Goal: Check status: Check status

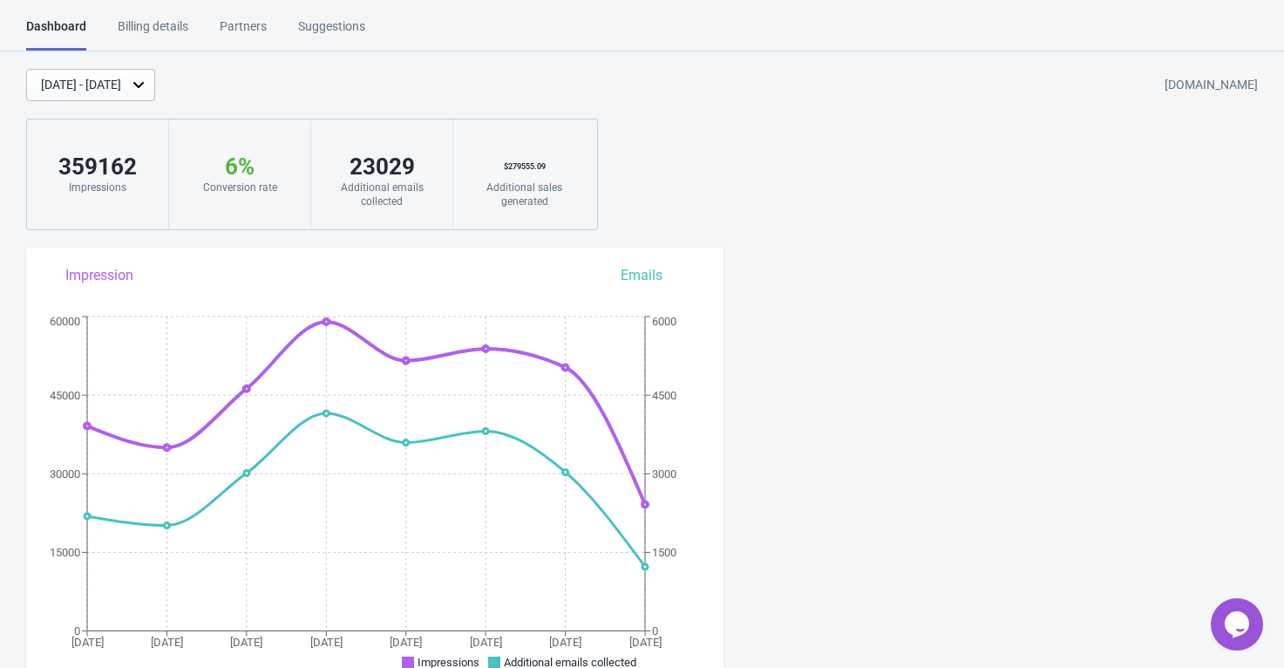
click at [147, 80] on icon at bounding box center [138, 84] width 17 height 17
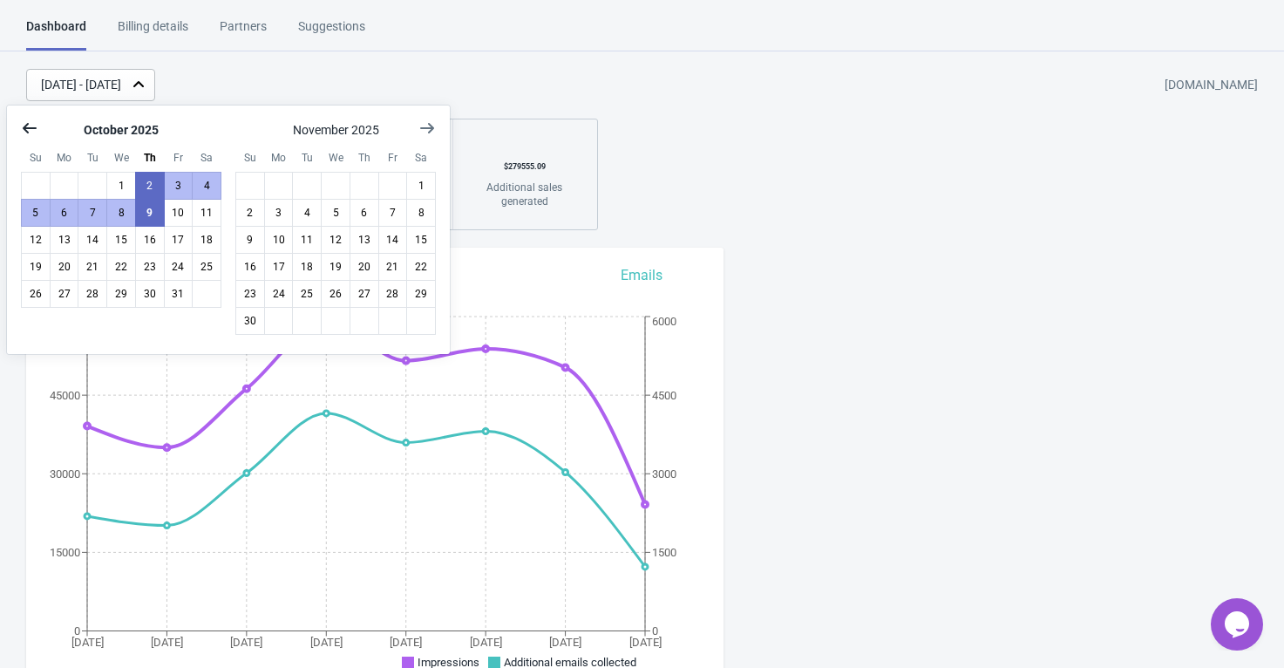
click at [38, 130] on button "Show previous month, September 2025" at bounding box center [29, 127] width 31 height 31
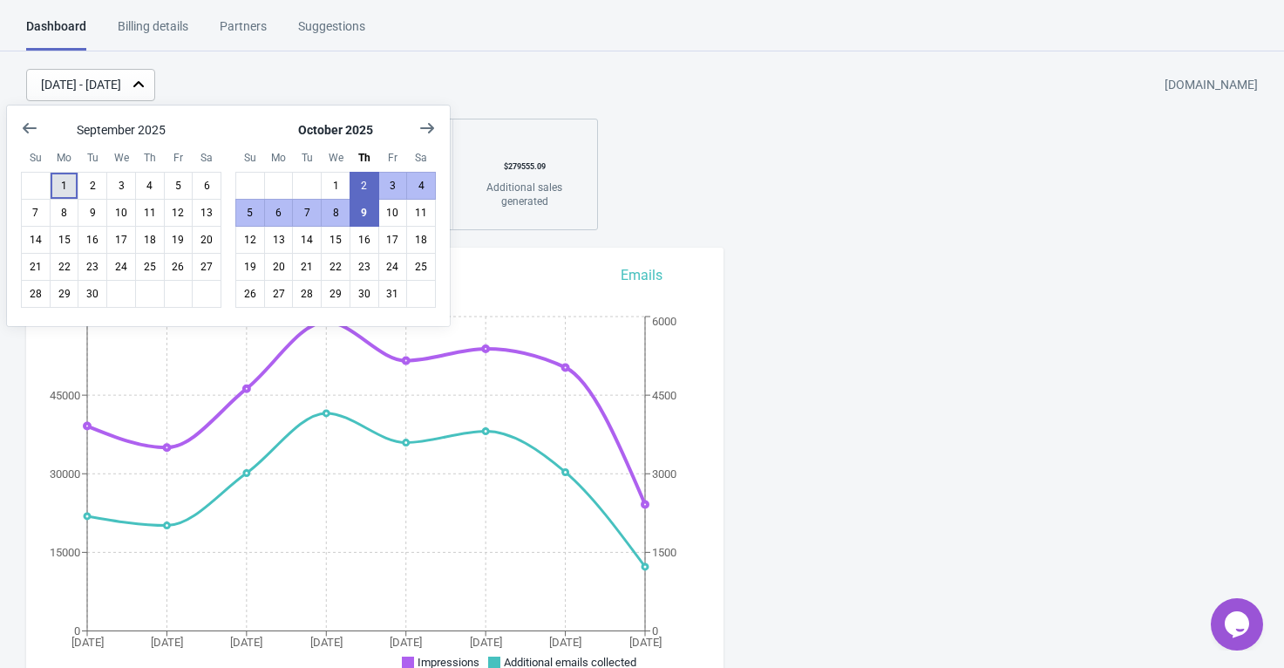
click at [73, 189] on button "1" at bounding box center [65, 186] width 30 height 28
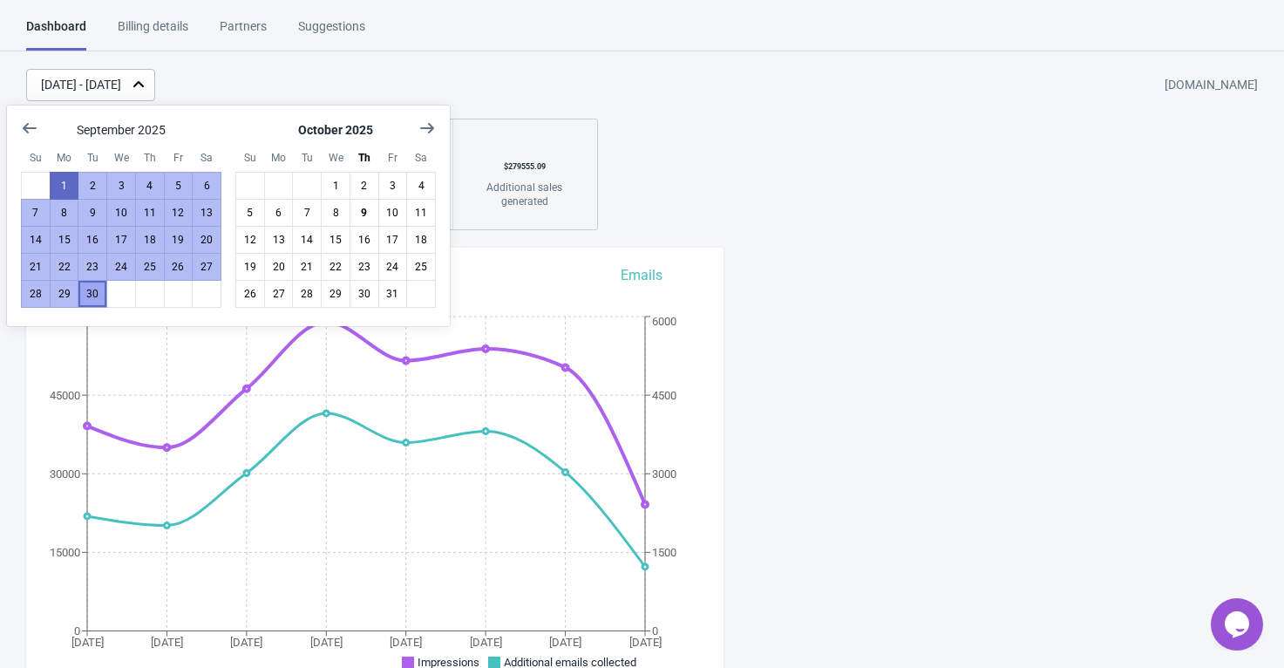
click at [95, 293] on button "30" at bounding box center [93, 294] width 30 height 28
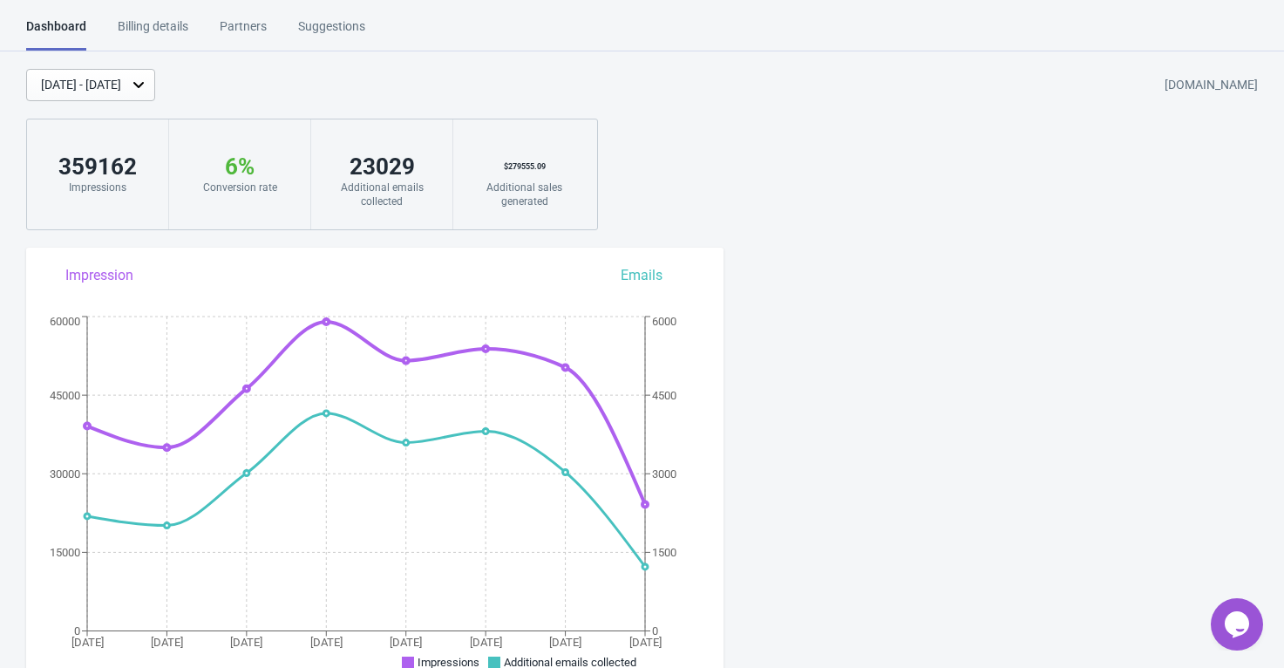
click at [121, 85] on div "[DATE] - [DATE]" at bounding box center [81, 85] width 80 height 18
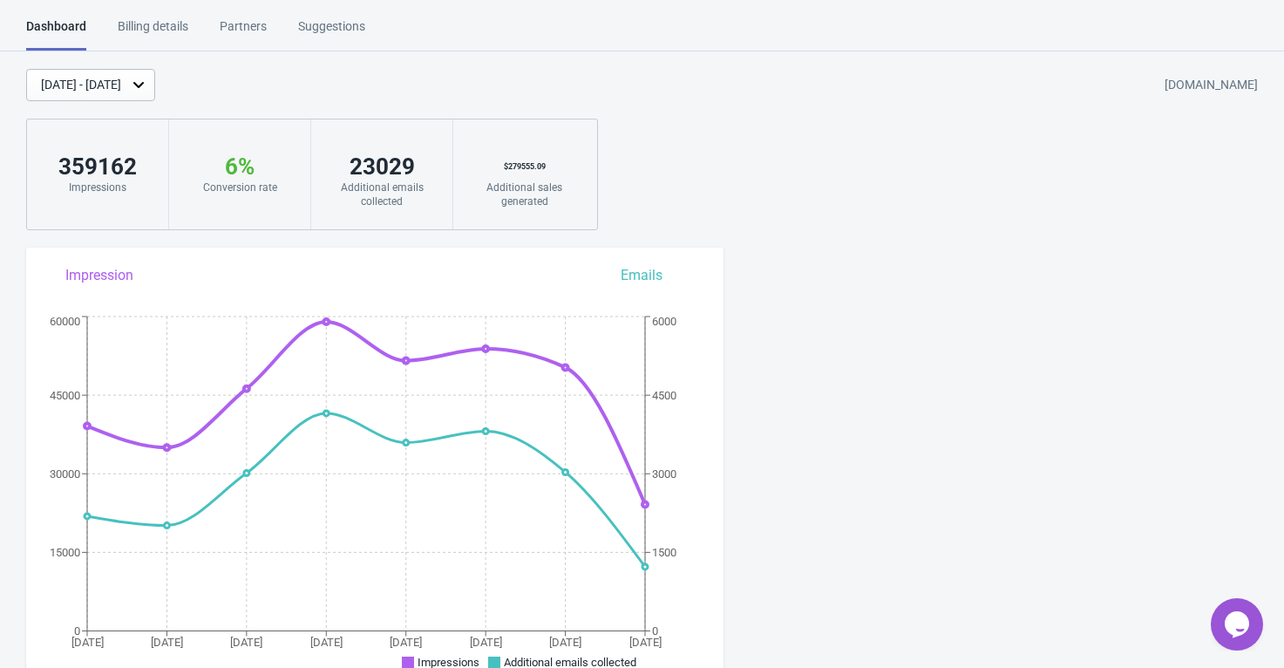
click at [379, 73] on div "[DATE] - [DATE] [DOMAIN_NAME]" at bounding box center [655, 85] width 1258 height 32
click at [380, 71] on div "[DATE] - [DATE] [DOMAIN_NAME]" at bounding box center [655, 85] width 1258 height 32
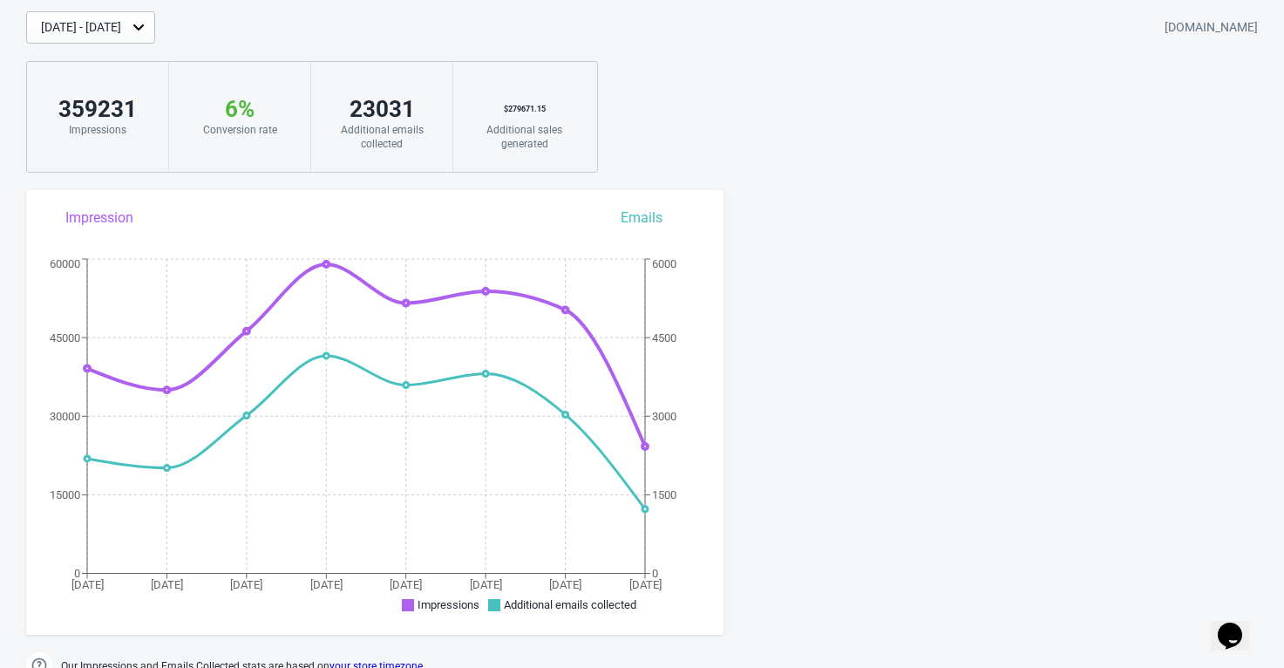
scroll to position [27, 0]
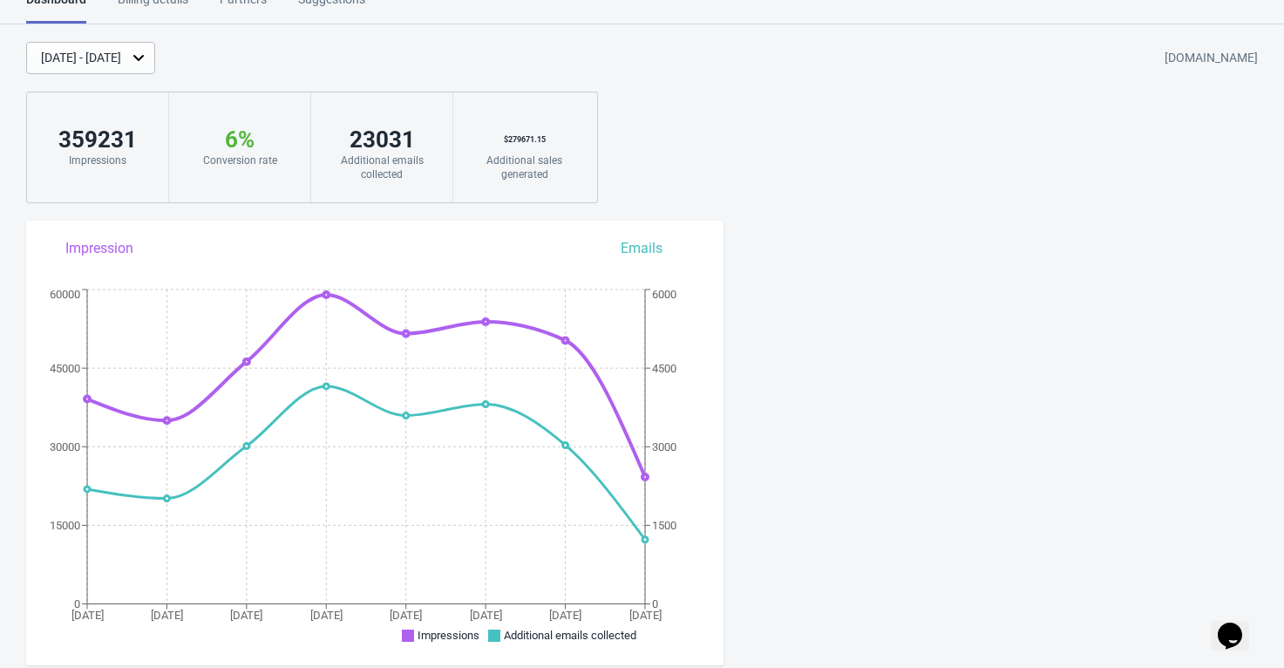
click at [147, 61] on icon at bounding box center [138, 57] width 17 height 17
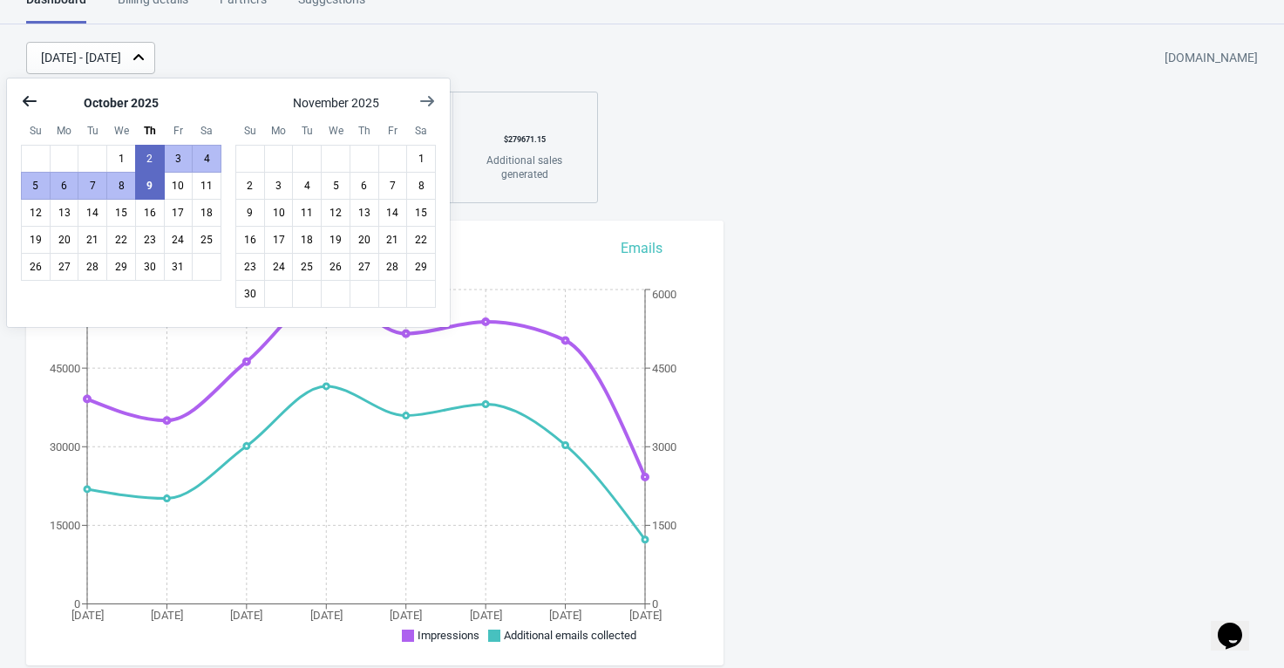
click at [24, 93] on icon "Show previous month, September 2025" at bounding box center [29, 100] width 17 height 17
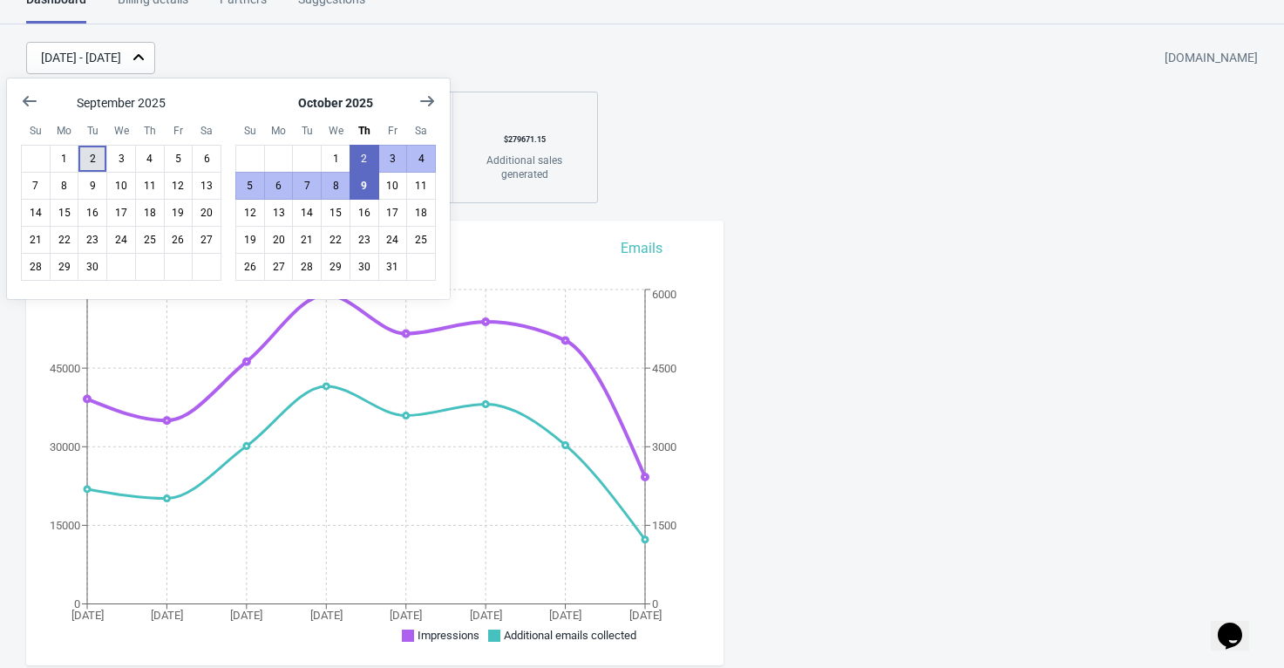
click at [78, 163] on button "2" at bounding box center [93, 159] width 30 height 28
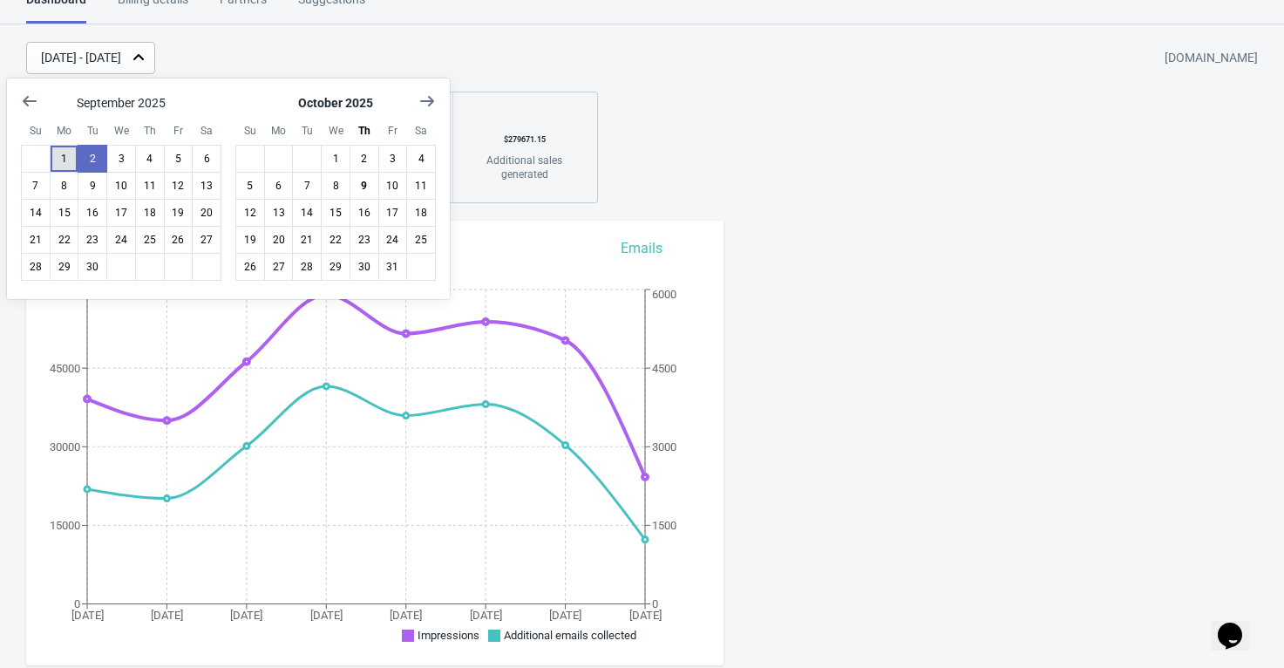
click at [70, 161] on button "1" at bounding box center [65, 159] width 30 height 28
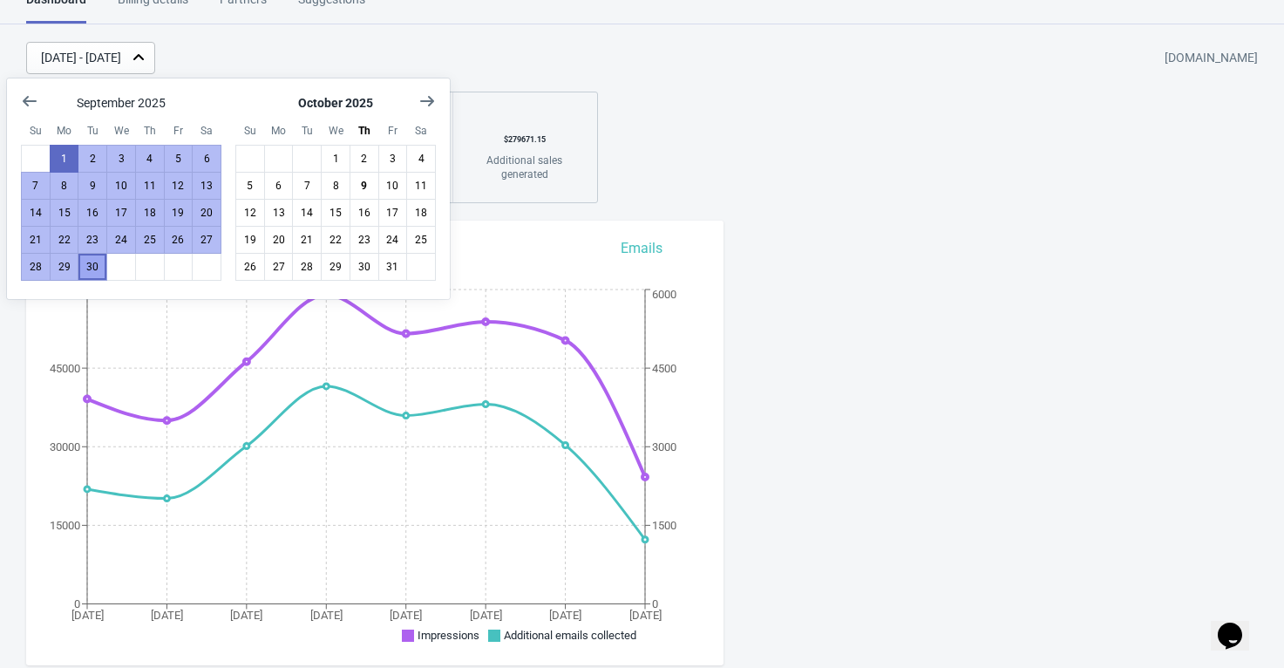
click at [96, 272] on button "30" at bounding box center [93, 267] width 30 height 28
click at [523, 58] on div "[DATE] - [DATE] [DOMAIN_NAME]" at bounding box center [655, 58] width 1258 height 32
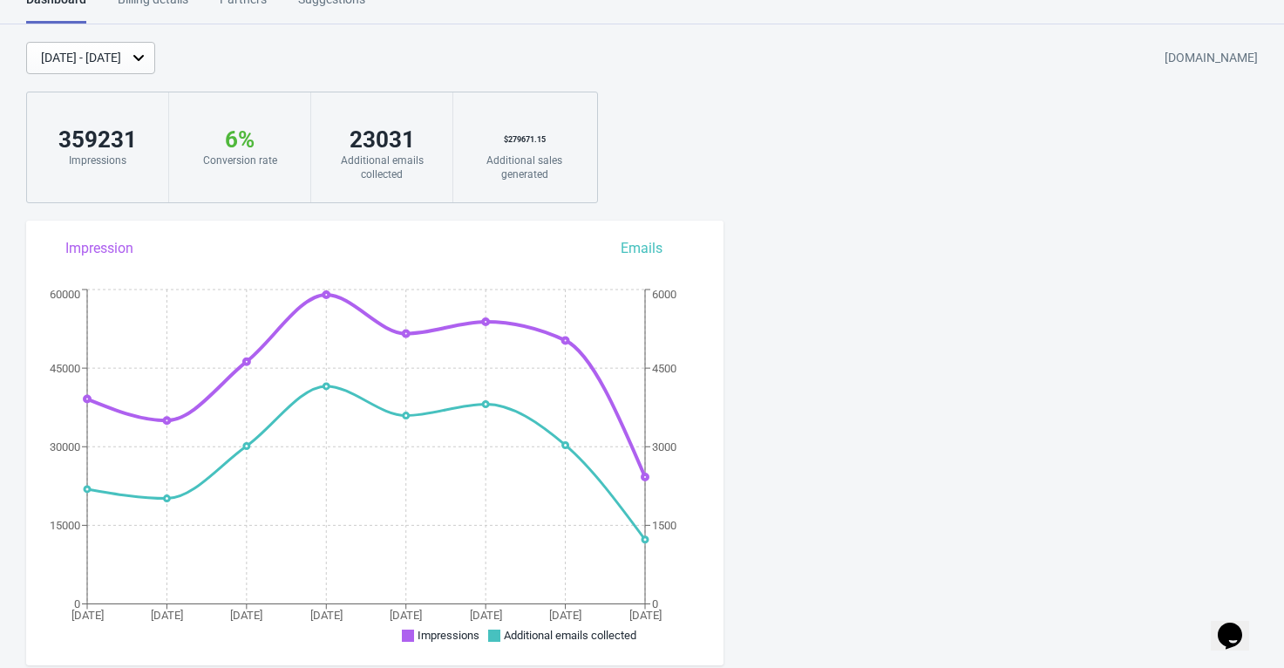
click at [523, 58] on div "[DATE] - [DATE] [DOMAIN_NAME]" at bounding box center [655, 58] width 1258 height 32
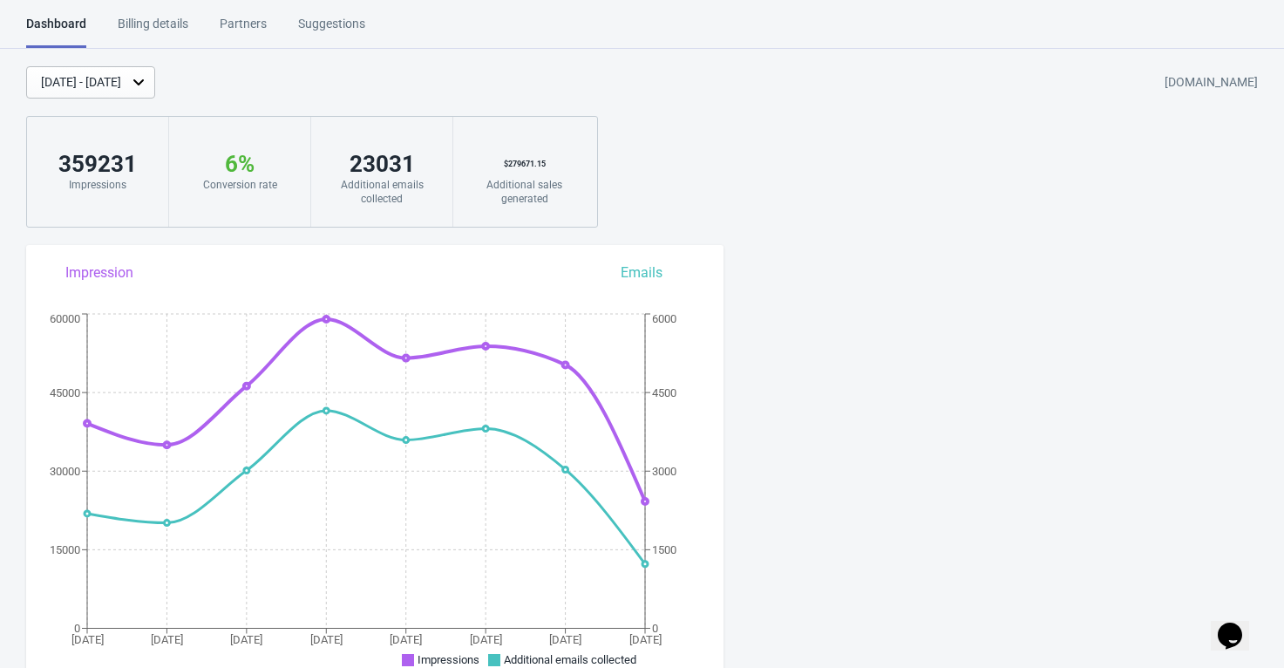
scroll to position [0, 0]
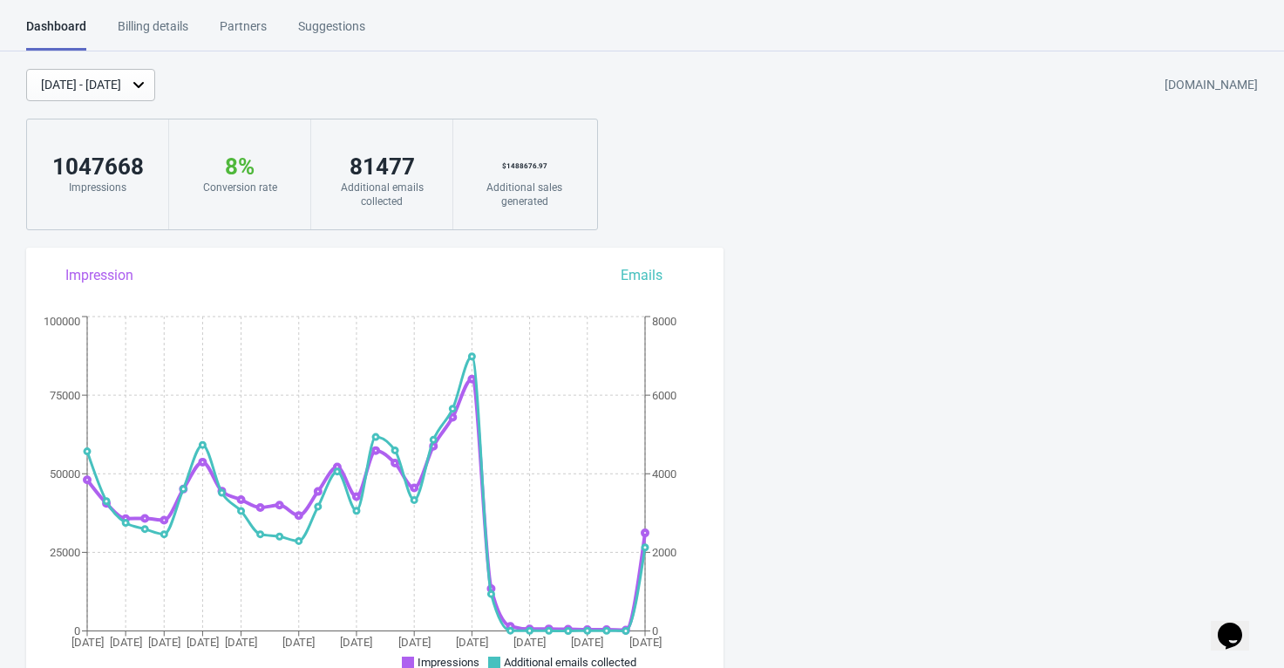
click at [147, 79] on icon at bounding box center [138, 84] width 17 height 17
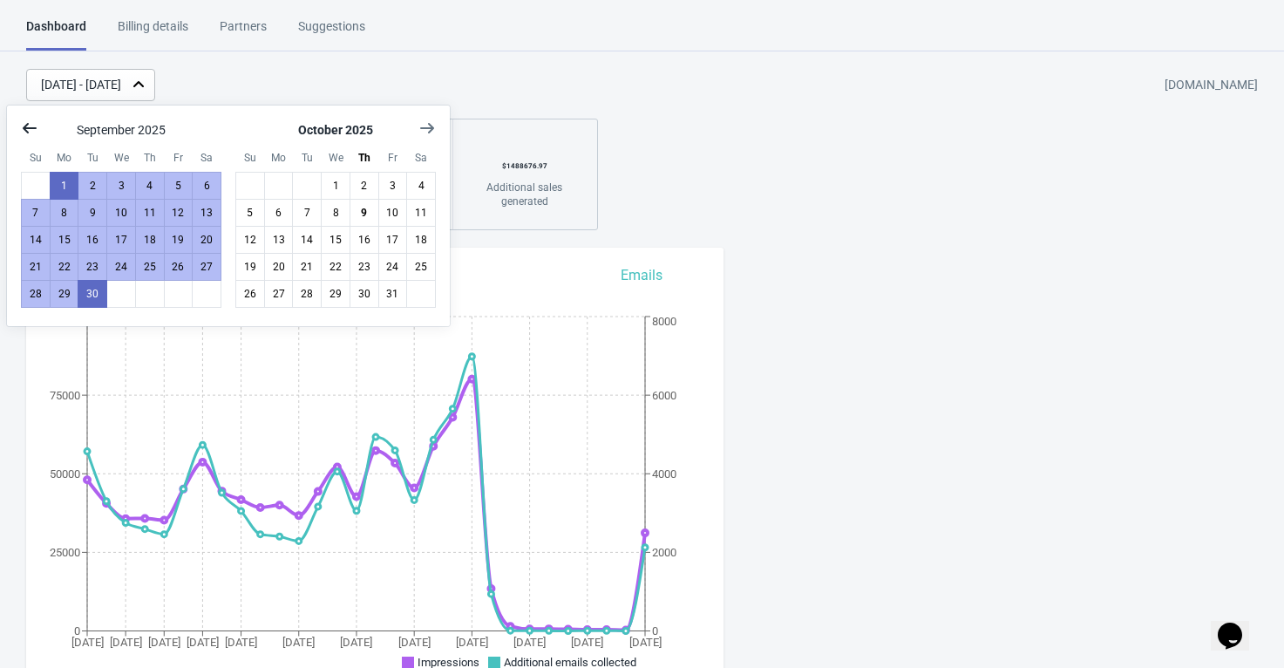
click at [17, 124] on button "Show previous month, August 2025" at bounding box center [29, 127] width 31 height 31
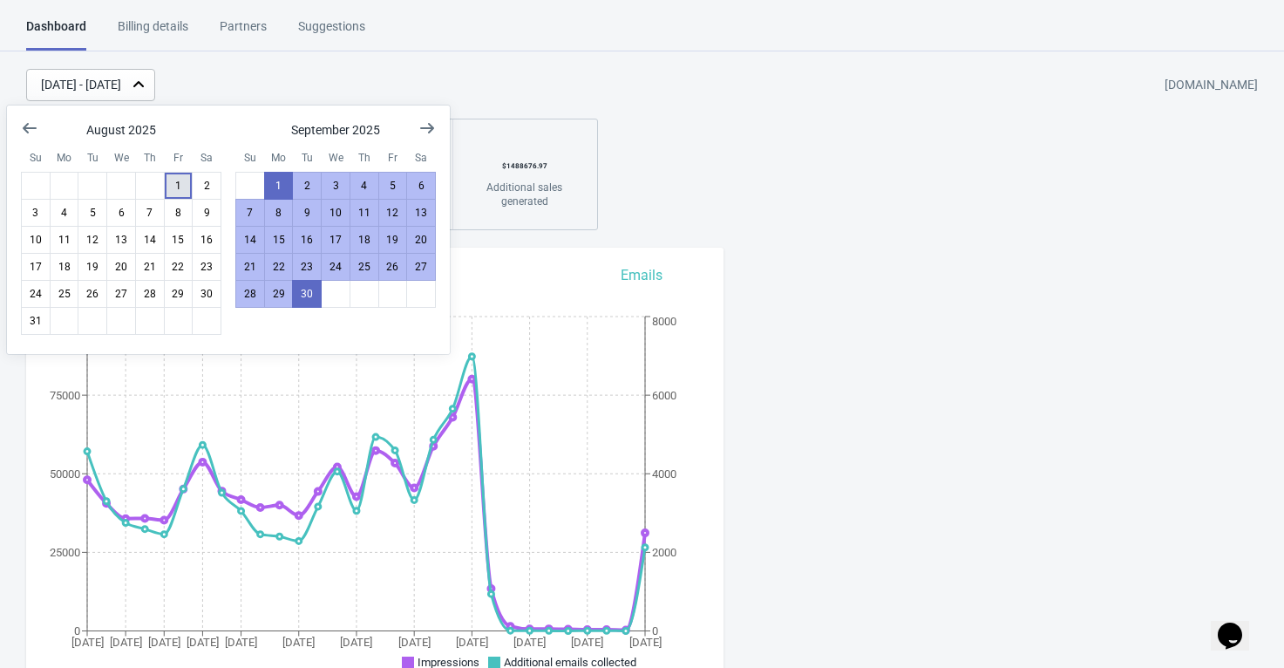
click at [185, 189] on button "1" at bounding box center [179, 186] width 30 height 28
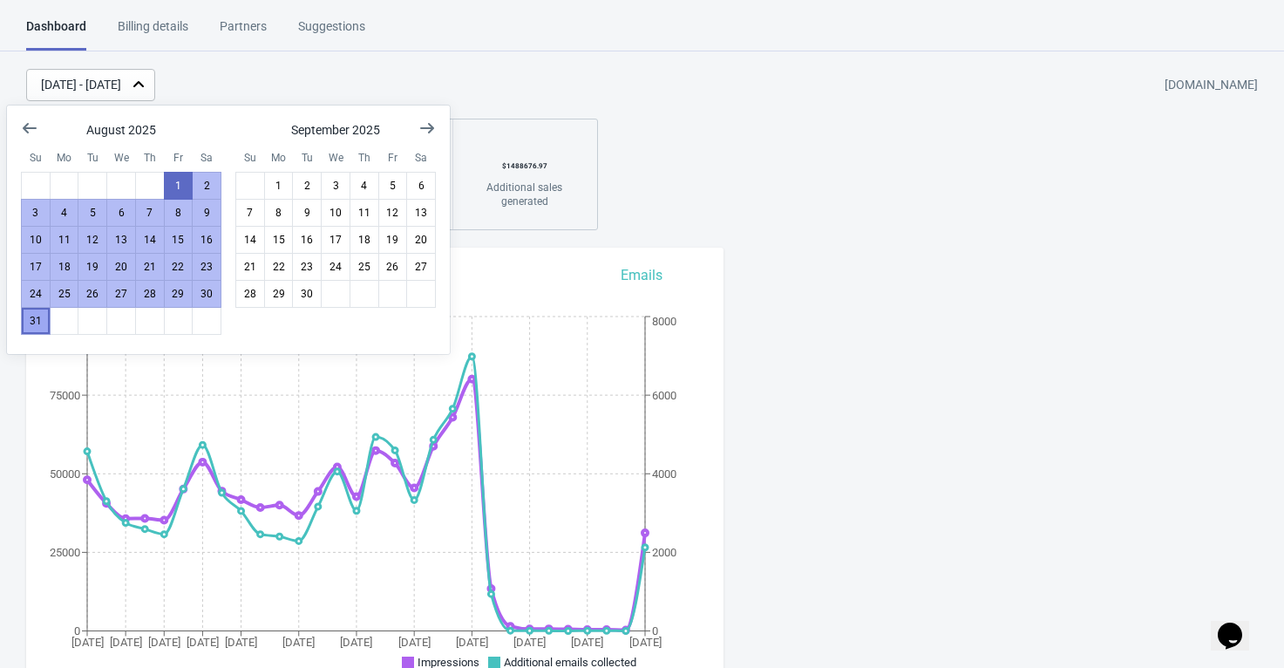
click at [33, 330] on button "31" at bounding box center [36, 321] width 30 height 28
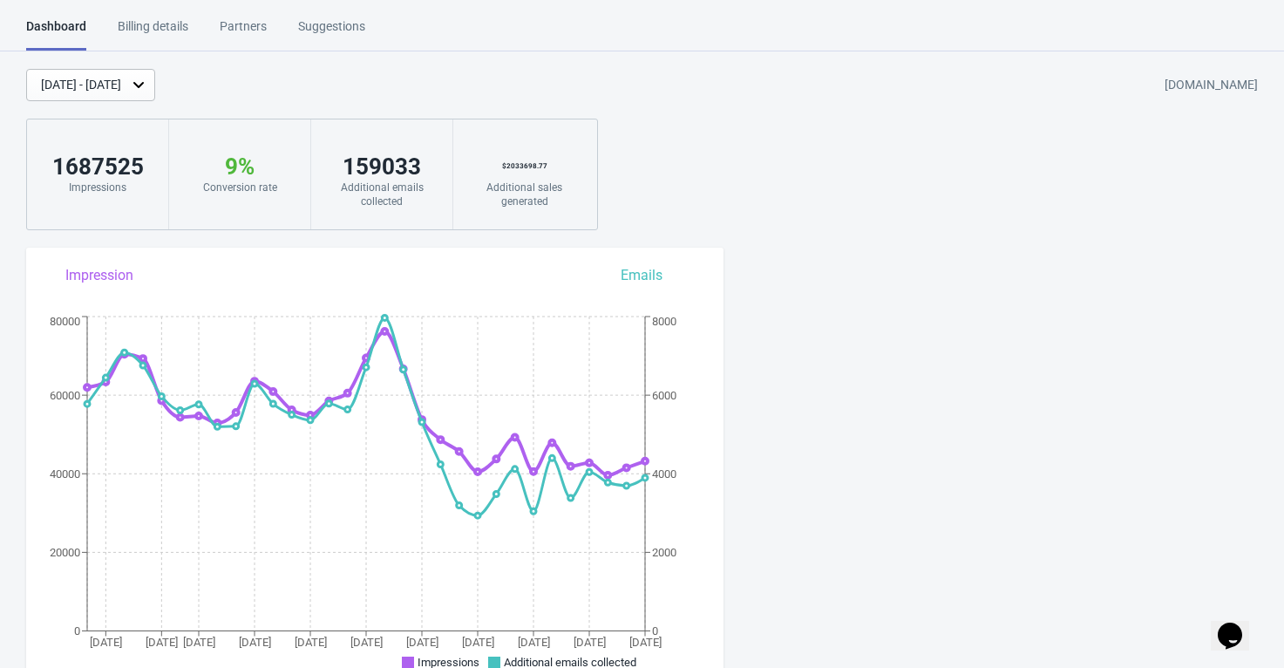
click at [147, 92] on icon at bounding box center [138, 84] width 17 height 17
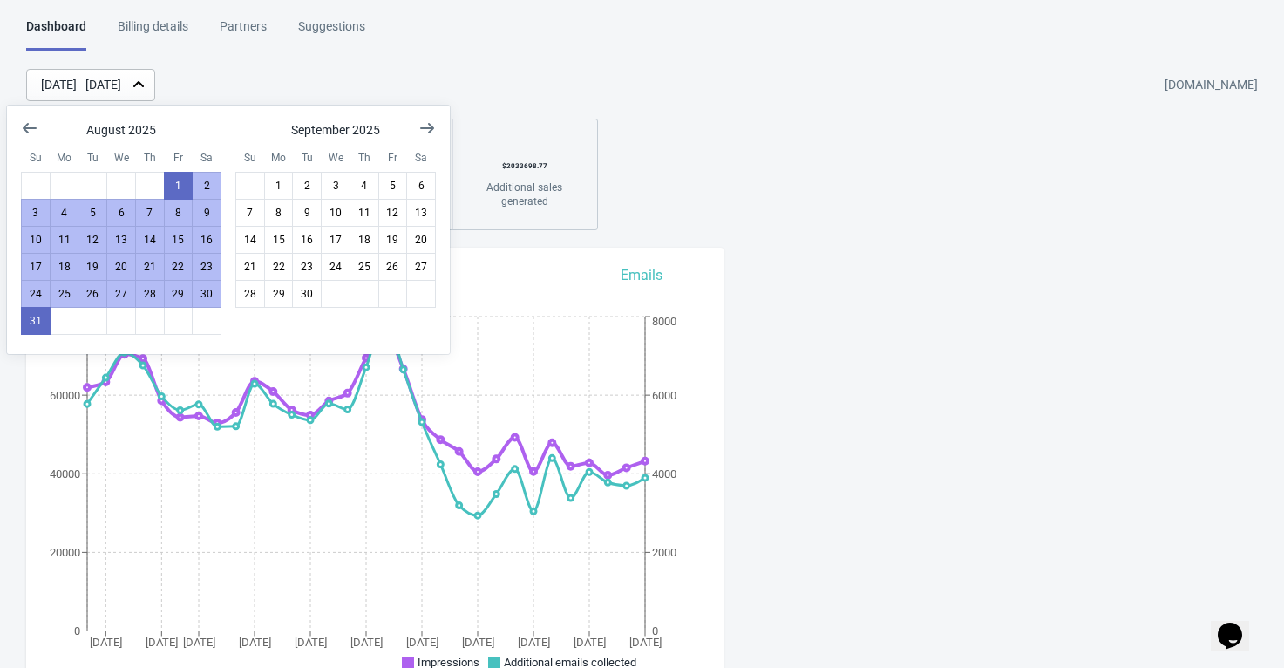
click at [505, 73] on div "Aug 1, 2025 - Aug 31, 2025 evryjewel.myshopify.com" at bounding box center [655, 85] width 1258 height 32
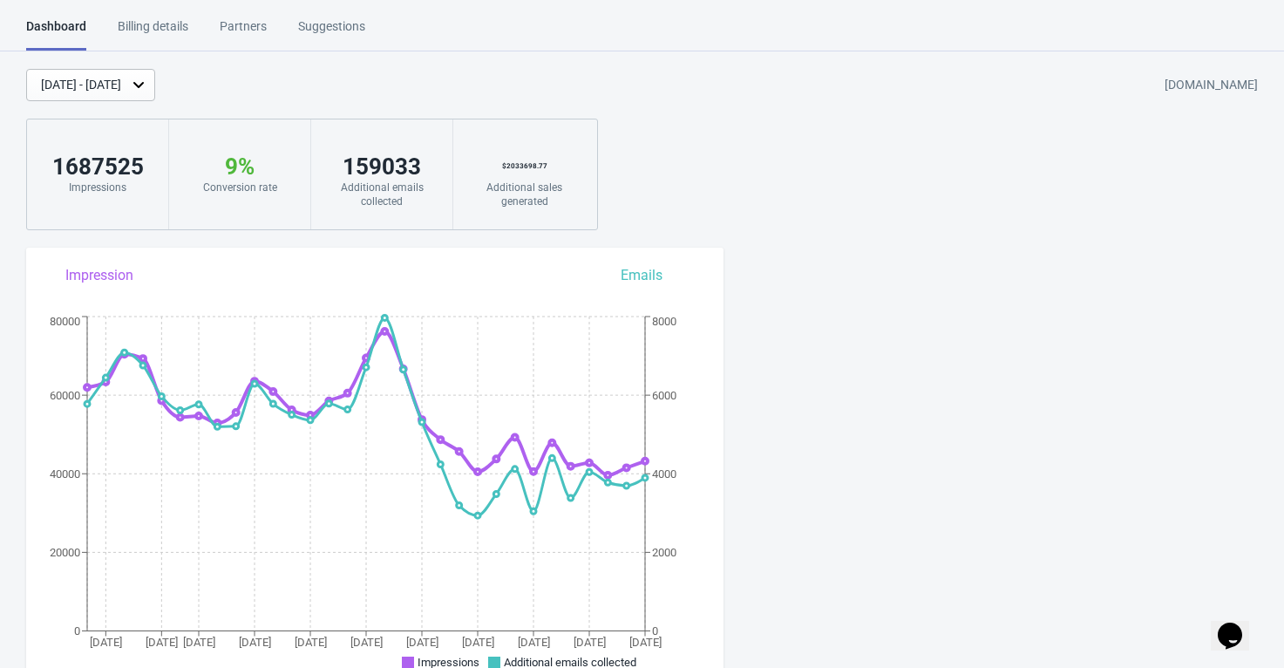
click at [147, 85] on icon at bounding box center [138, 84] width 17 height 17
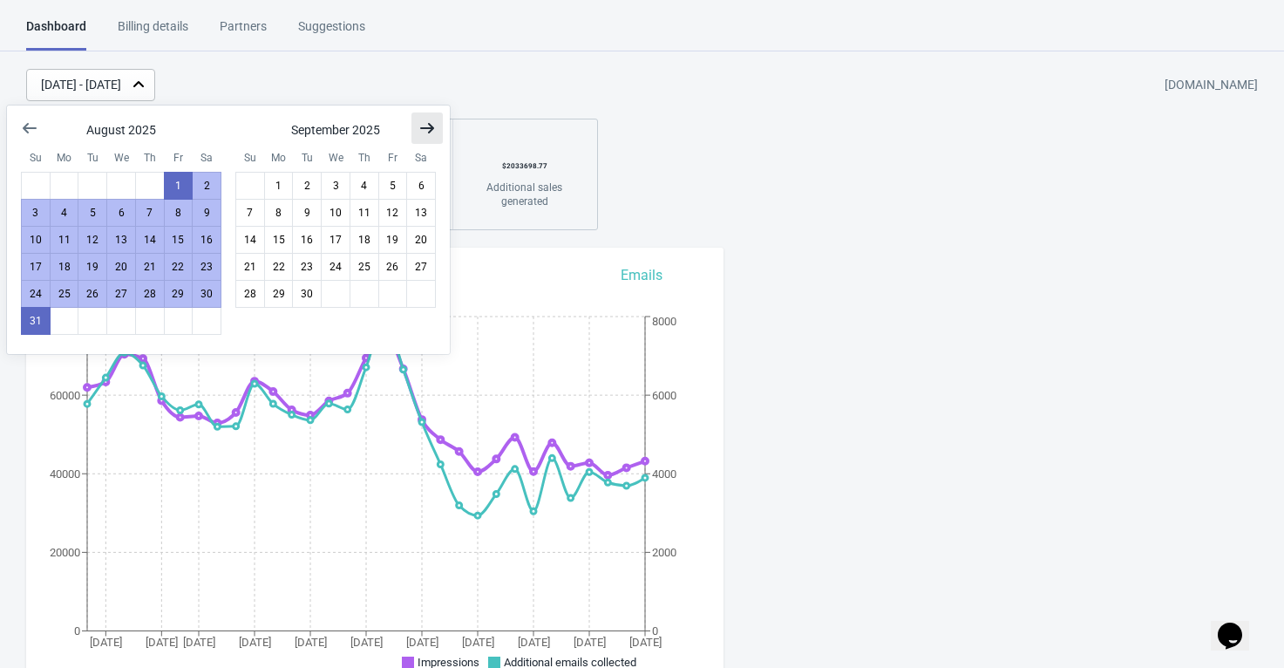
click at [416, 129] on button "Show next month, October 2025" at bounding box center [427, 127] width 31 height 31
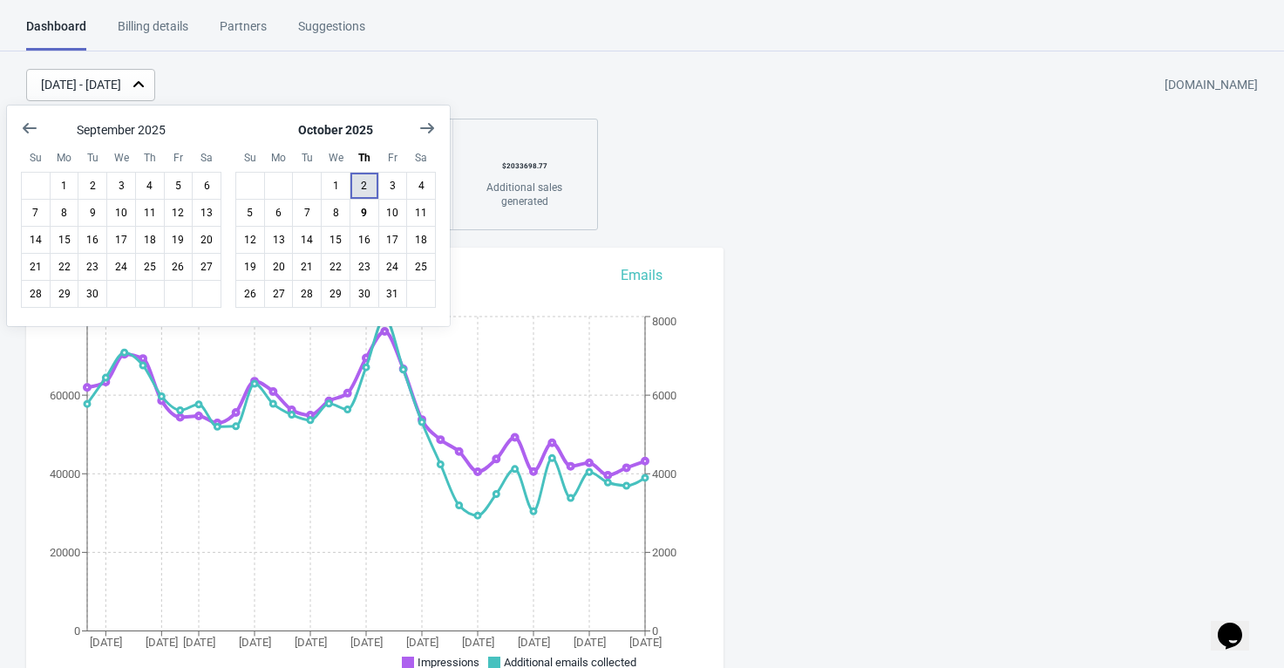
click at [367, 189] on button "2" at bounding box center [365, 186] width 30 height 28
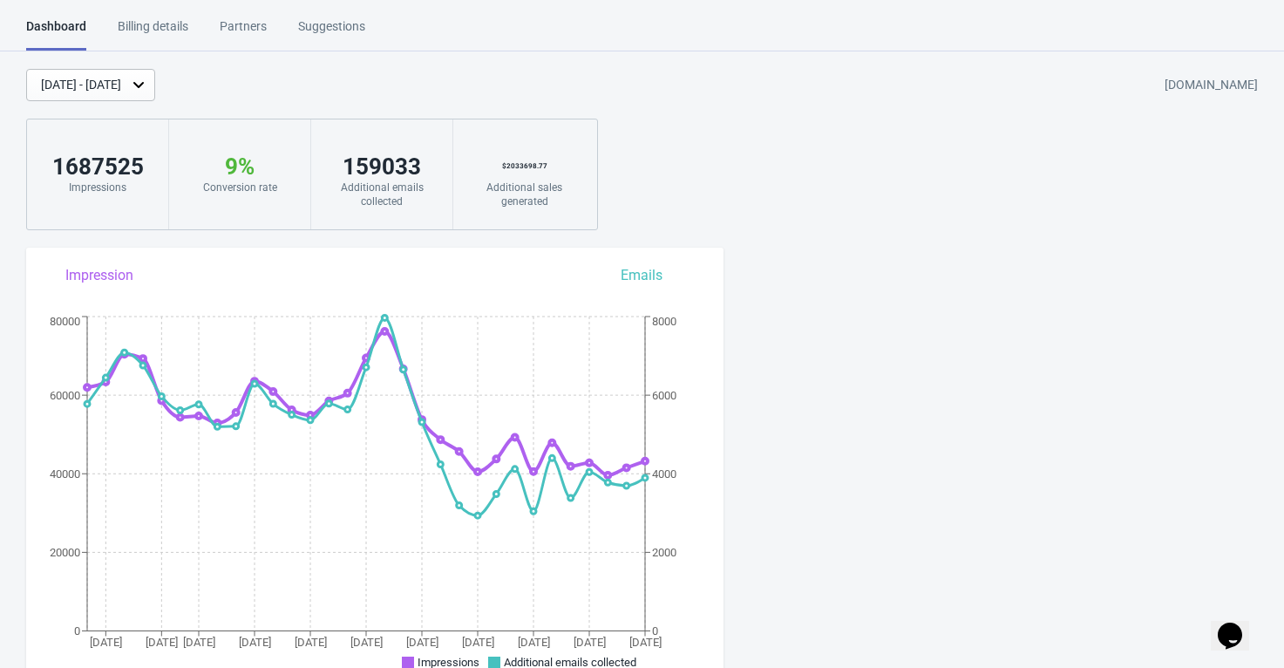
click at [155, 85] on div "Oct 2, 2025 - Oct 2, 2025" at bounding box center [90, 85] width 129 height 32
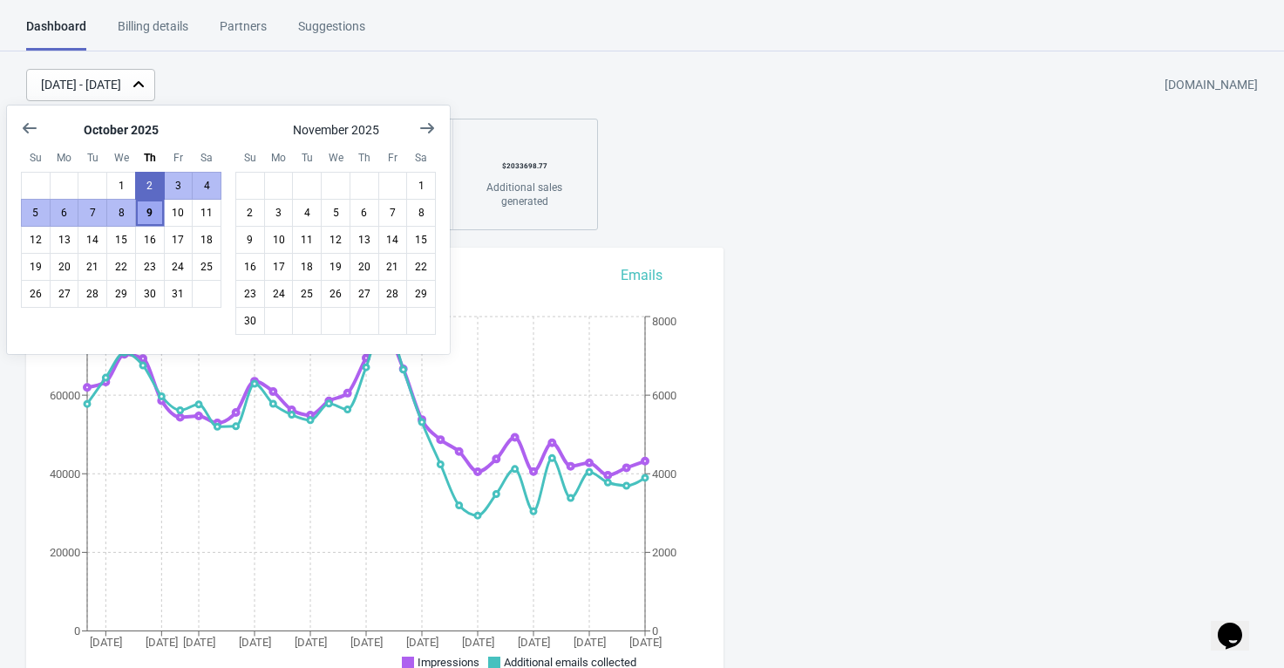
click at [146, 212] on button "9" at bounding box center [150, 213] width 30 height 28
click at [614, 106] on div "Oct 2, 2025 - Oct 9, 2025 evryjewel.myshopify.com 1687525 Impressions 9 % Your …" at bounding box center [642, 149] width 1284 height 161
